Goal: Find contact information: Find specific fact

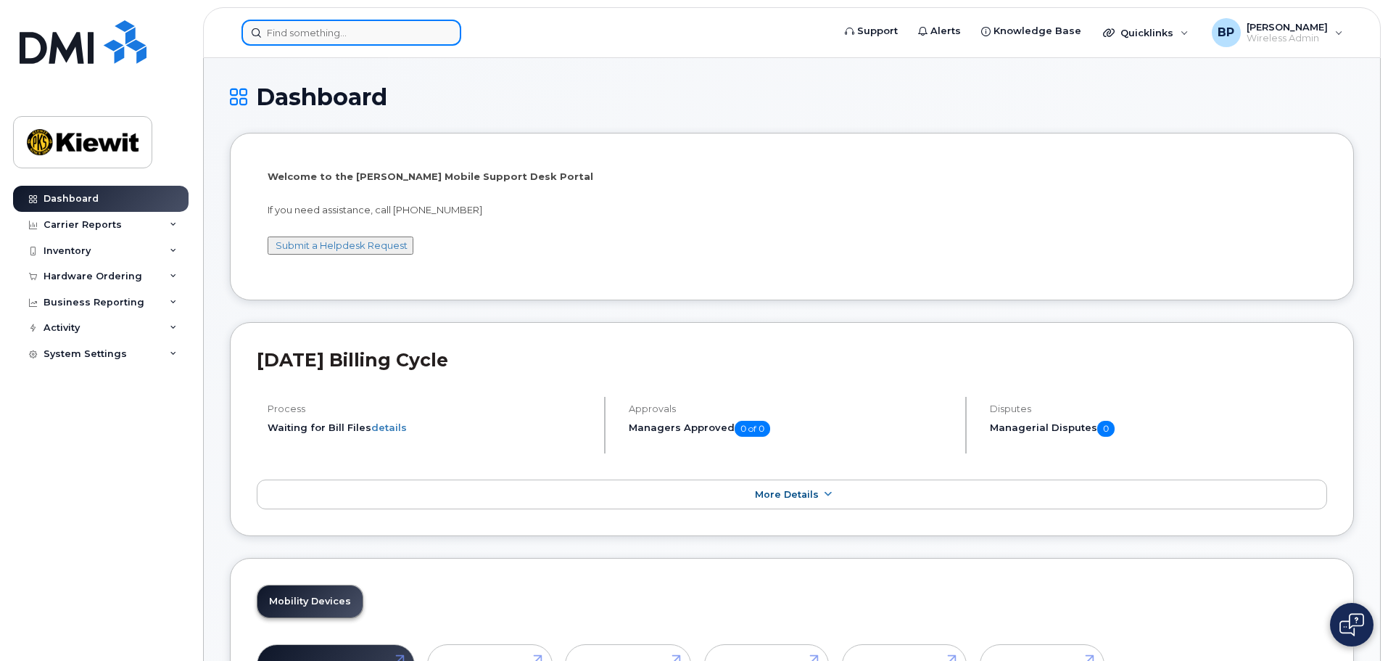
click at [371, 29] on input at bounding box center [351, 33] width 220 height 26
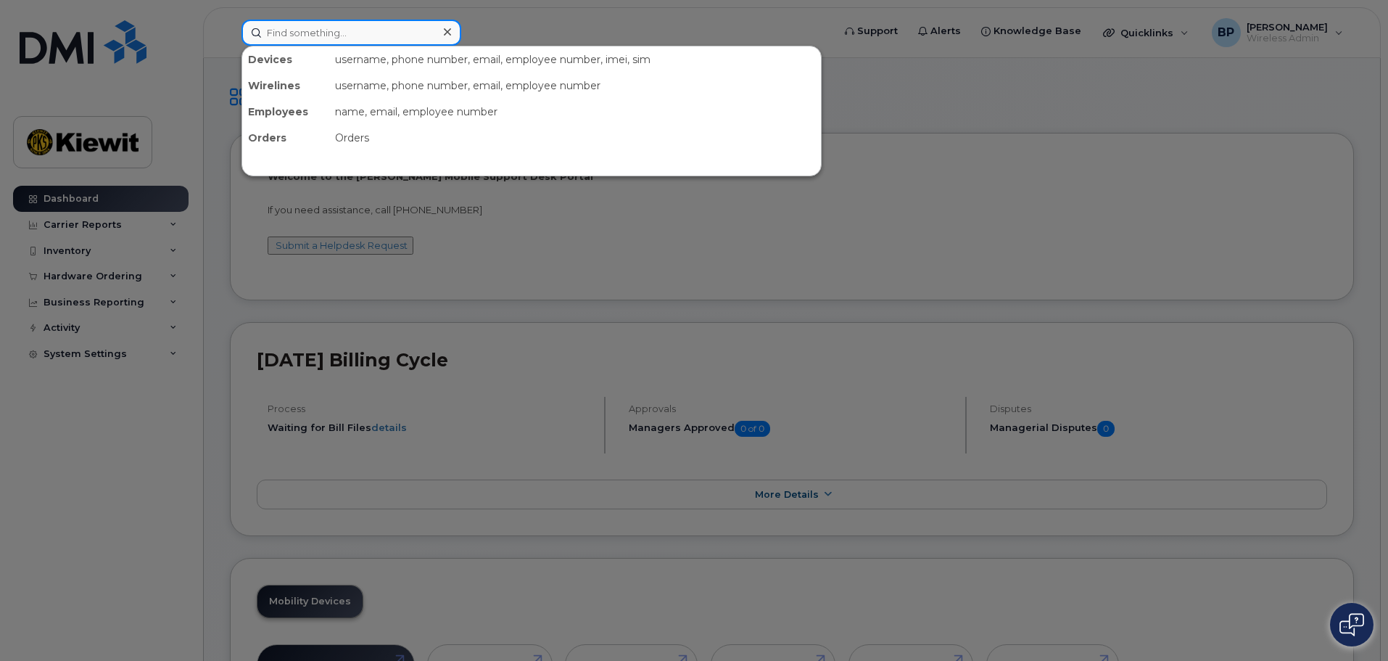
click at [278, 26] on input at bounding box center [351, 33] width 220 height 26
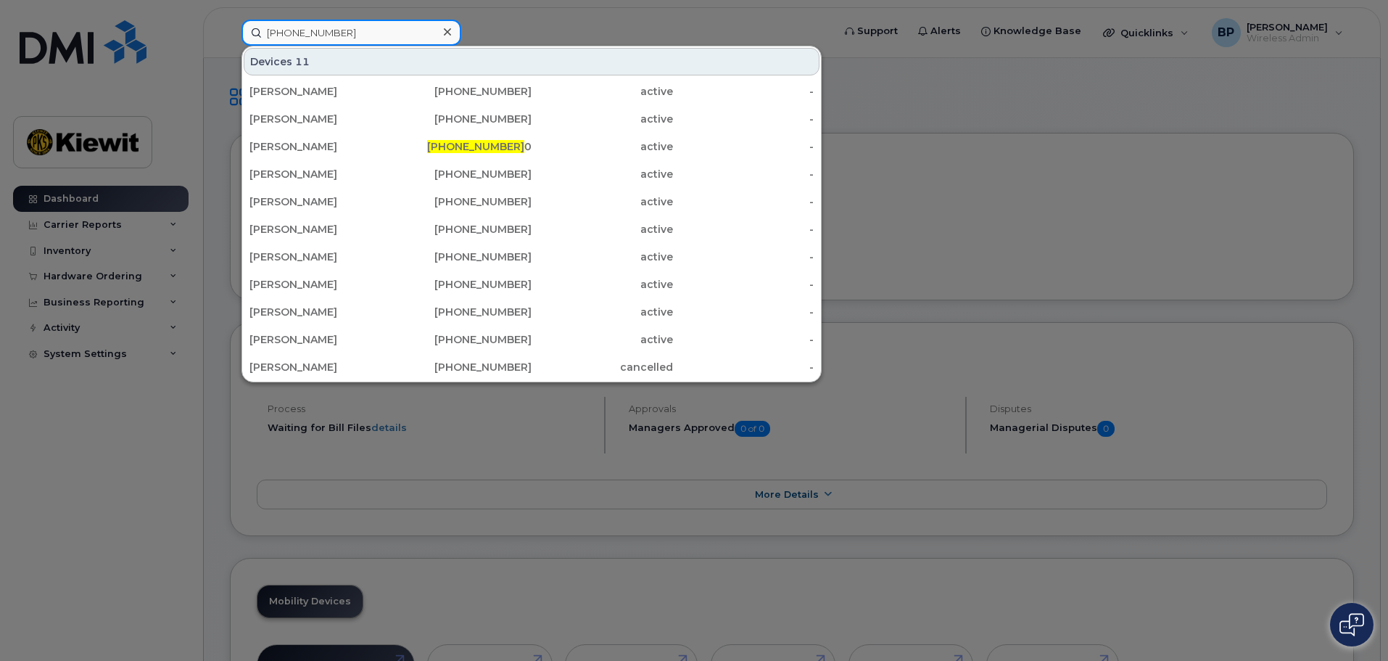
type input "[PHONE_NUMBER]"
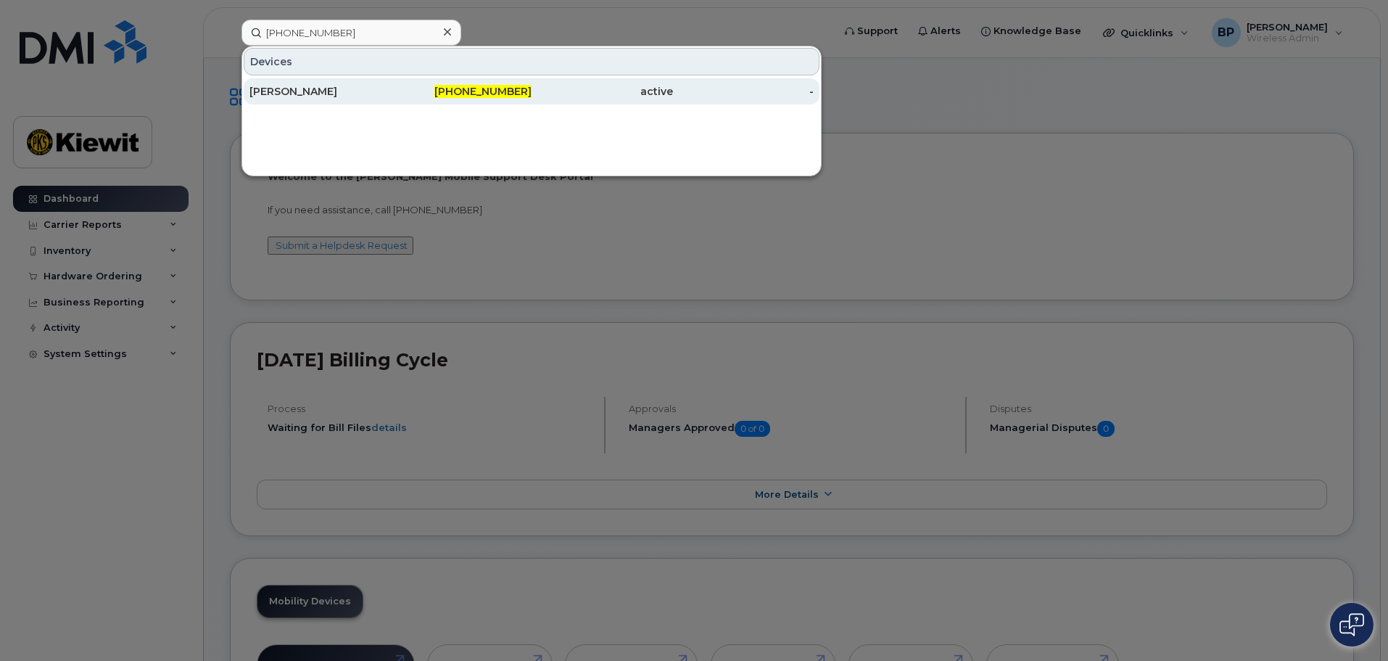
click at [312, 88] on div "[PERSON_NAME]" at bounding box center [319, 91] width 141 height 15
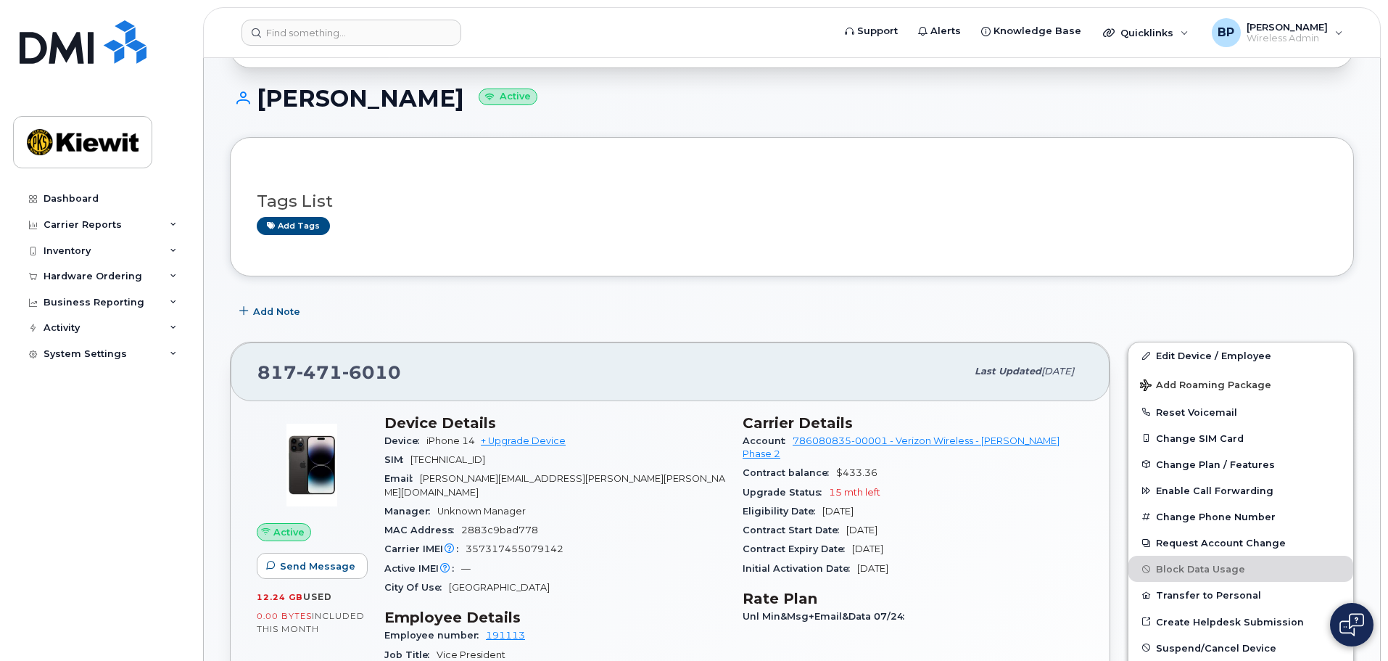
scroll to position [145, 0]
